Goal: Information Seeking & Learning: Learn about a topic

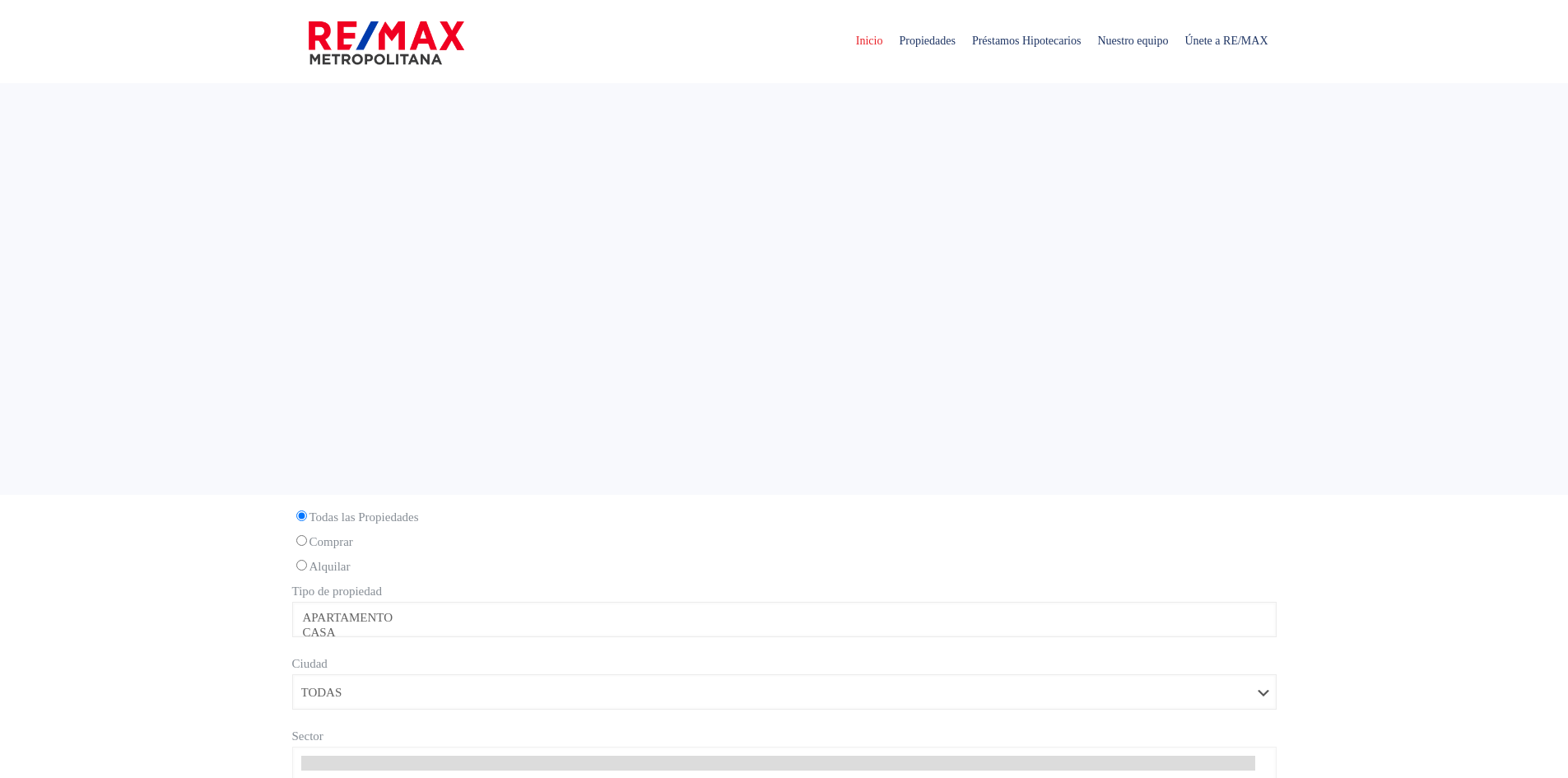
select select
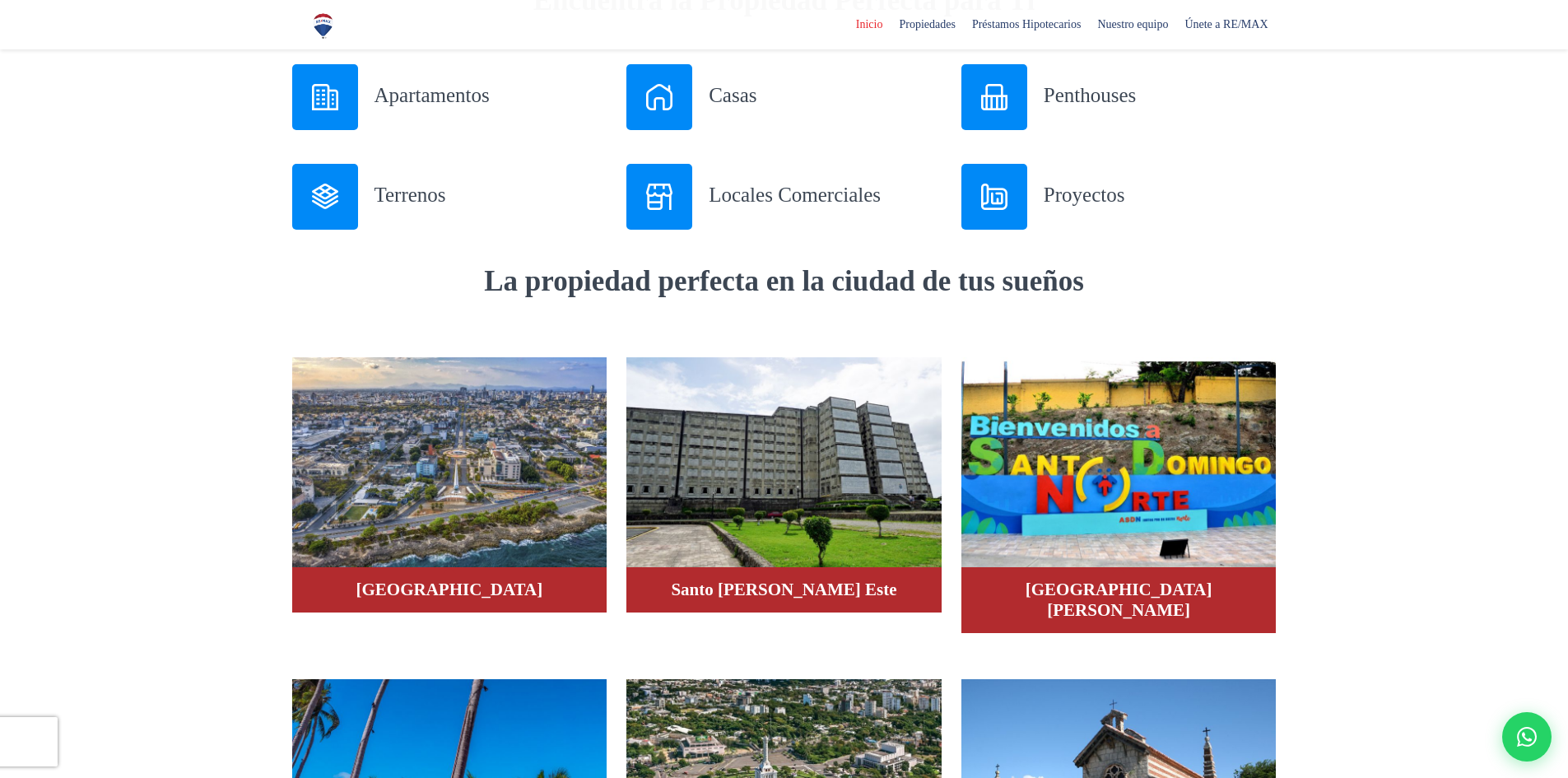
scroll to position [905, 0]
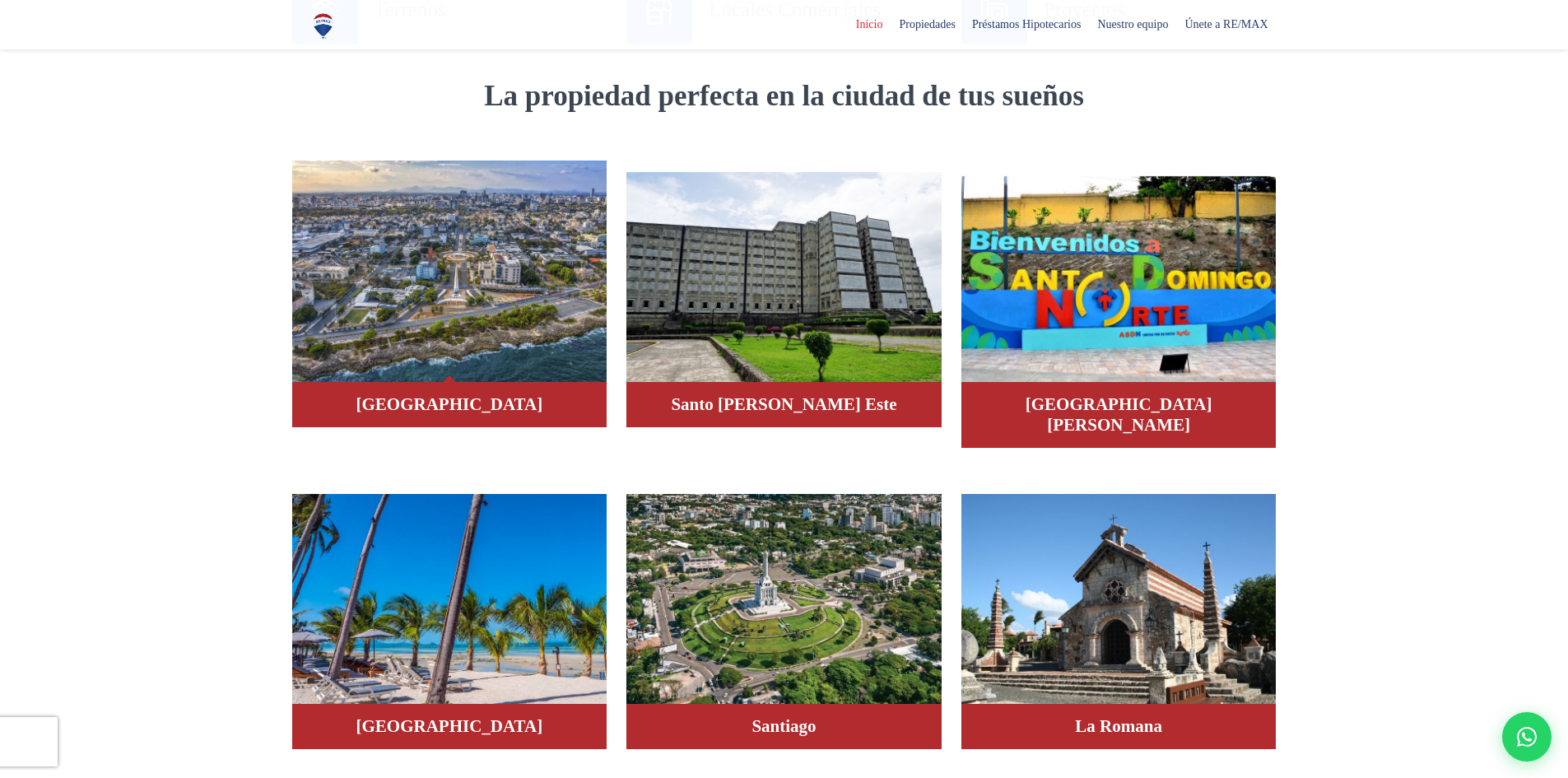
click at [451, 330] on img at bounding box center [450, 271] width 315 height 222
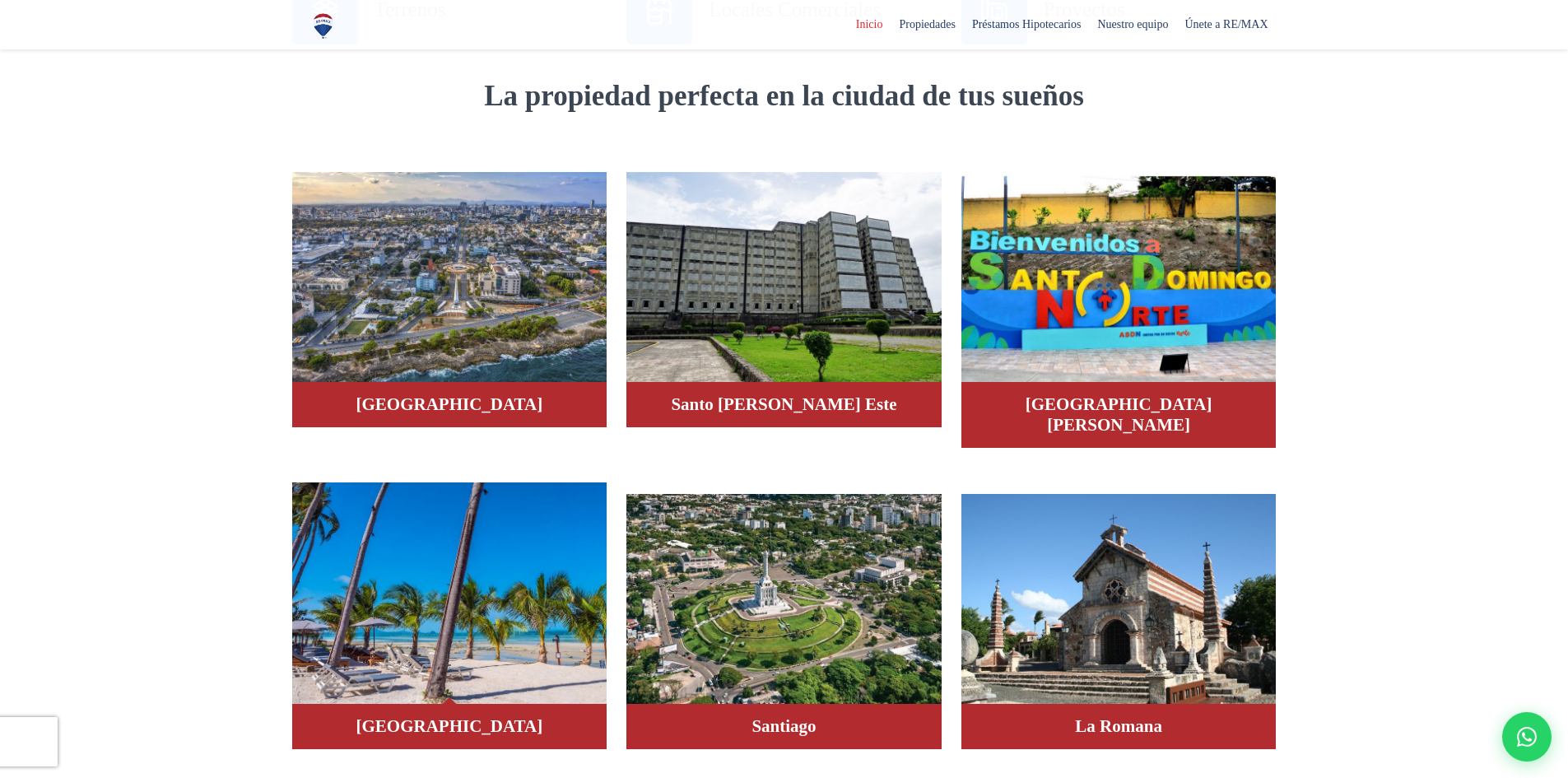
click at [423, 716] on h4 "Punta Cana" at bounding box center [450, 727] width 283 height 21
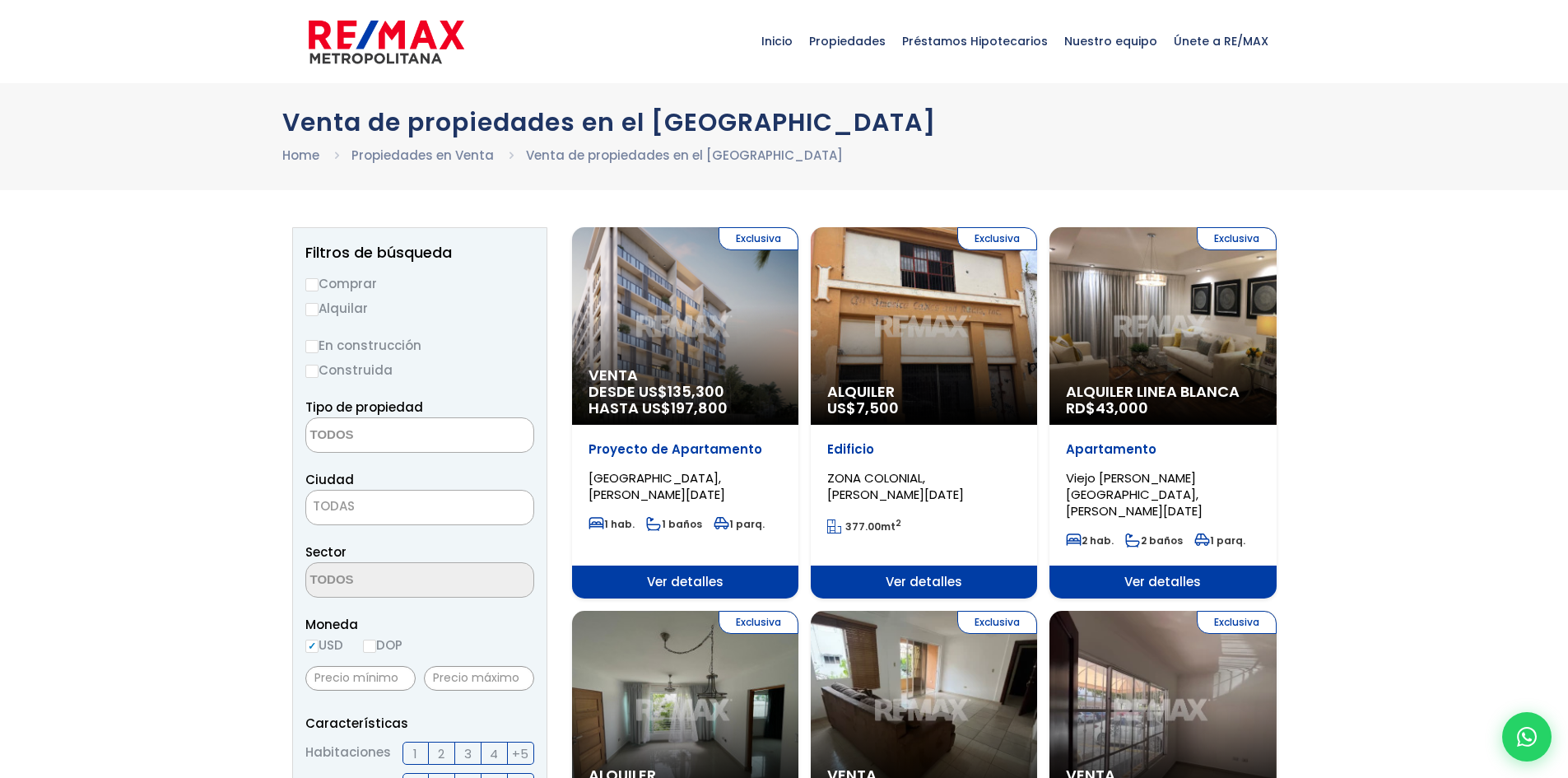
select select
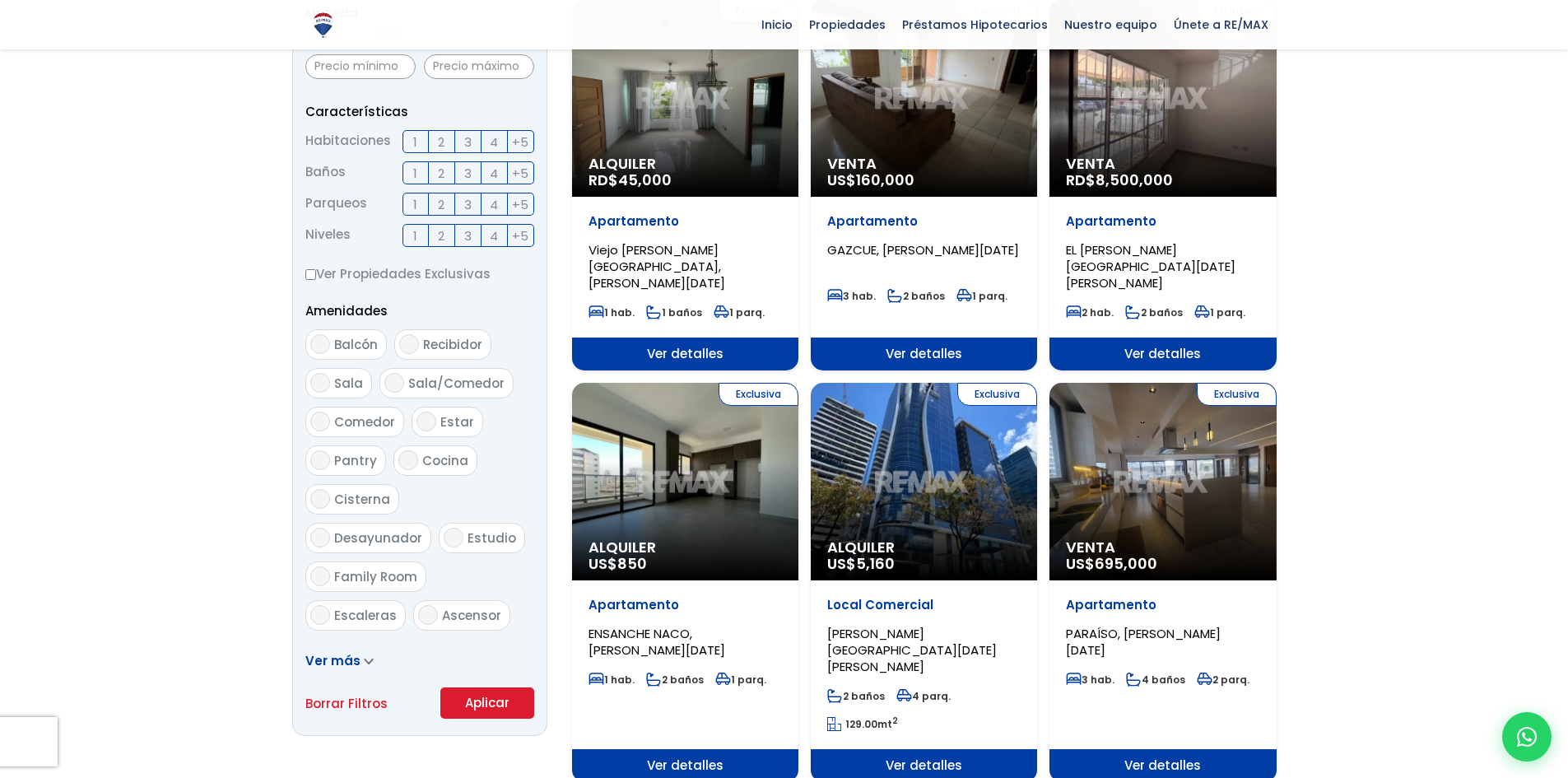
scroll to position [576, 0]
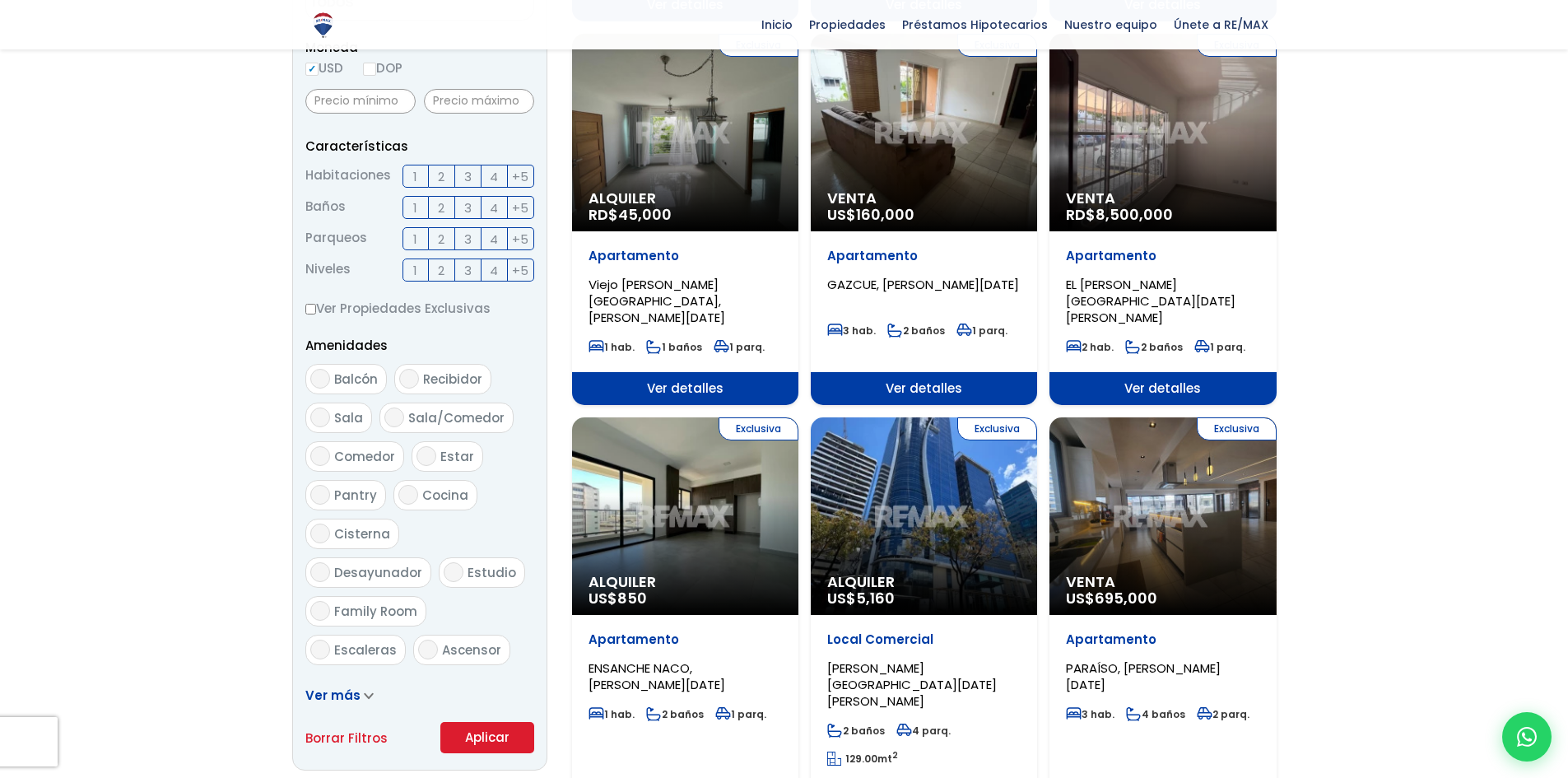
click at [357, 693] on link "Ver más" at bounding box center [340, 695] width 68 height 17
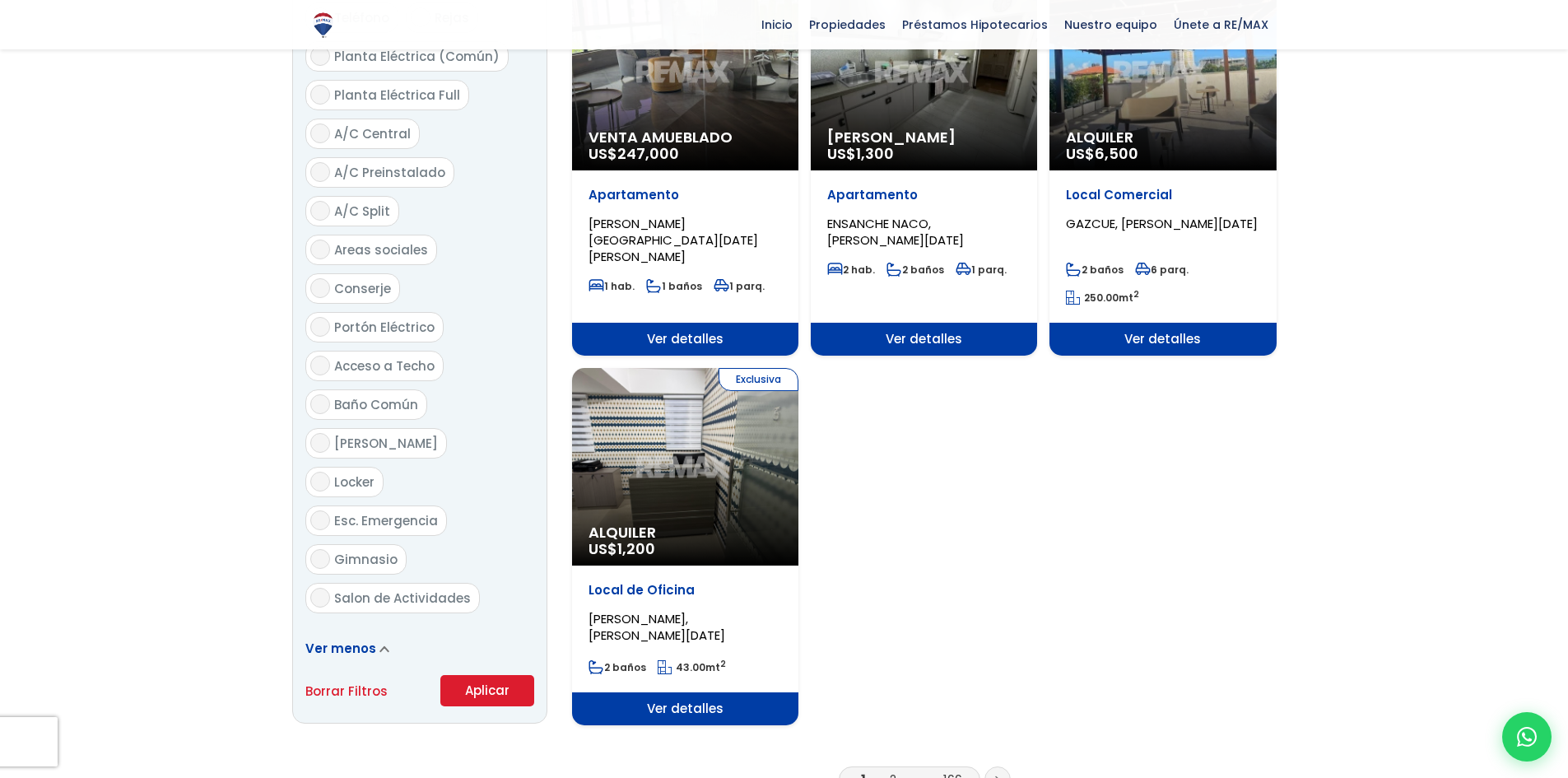
scroll to position [1729, 0]
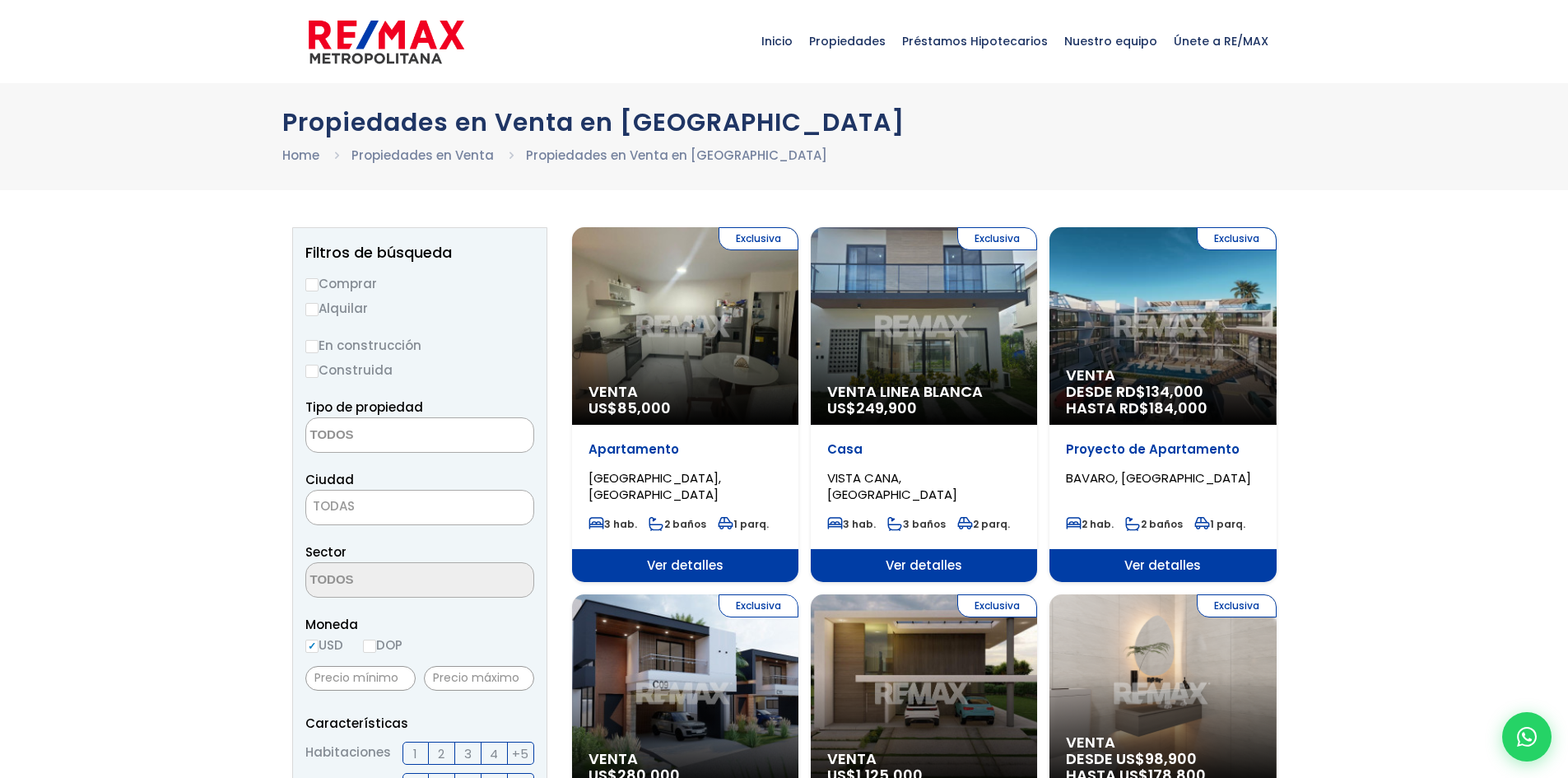
select select
